Goal: Information Seeking & Learning: Learn about a topic

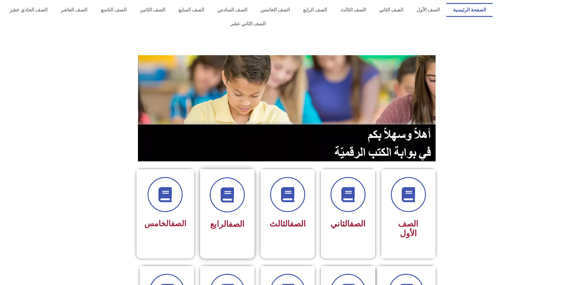
click at [220, 217] on div "الصف الرابع" at bounding box center [227, 224] width 38 height 15
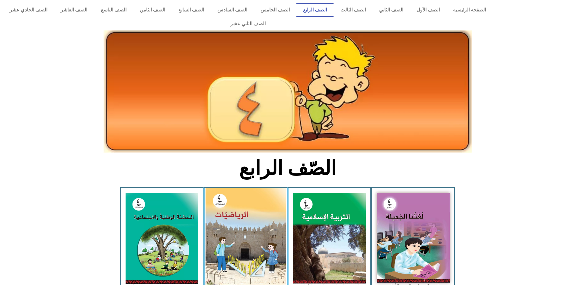
click at [222, 216] on img at bounding box center [246, 239] width 80 height 101
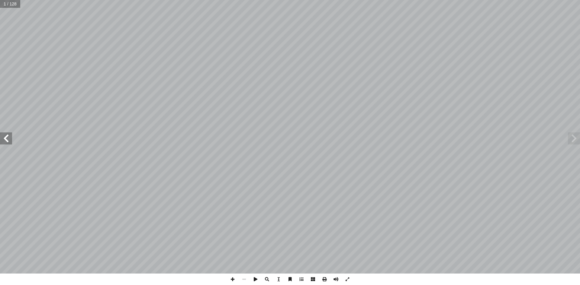
click at [7, 6] on input "text" at bounding box center [10, 4] width 20 height 8
type input "**"
click at [9, 141] on span at bounding box center [6, 139] width 12 height 12
click at [233, 279] on span at bounding box center [232, 279] width 11 height 11
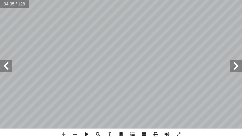
click at [8, 70] on span at bounding box center [6, 66] width 12 height 12
click at [241, 65] on span at bounding box center [236, 66] width 12 height 12
click at [66, 134] on span at bounding box center [63, 134] width 11 height 11
click at [11, 68] on span at bounding box center [6, 66] width 12 height 12
click at [76, 135] on span at bounding box center [74, 134] width 11 height 11
